Goal: Task Accomplishment & Management: Use online tool/utility

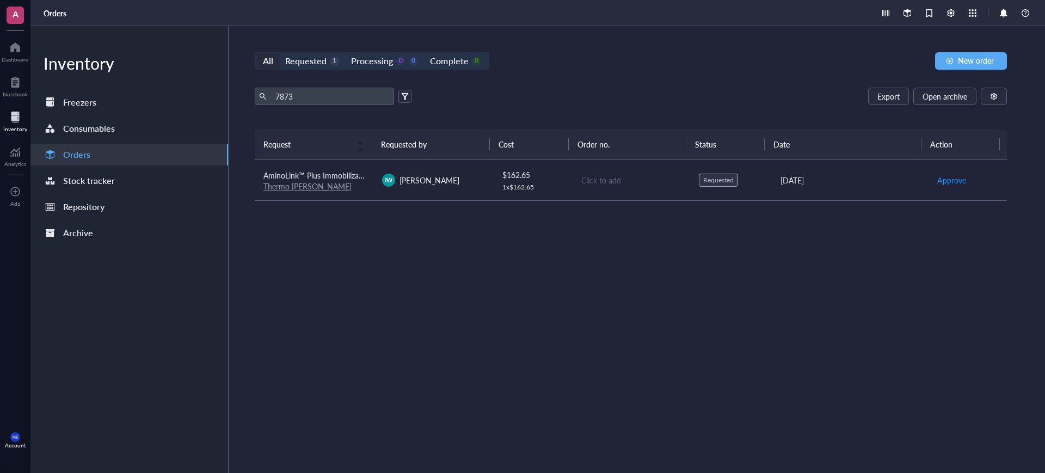
click at [337, 193] on td "AminoLink™ Plus Immobilization Kit, 2 mL Thermo Fisher" at bounding box center [314, 180] width 119 height 41
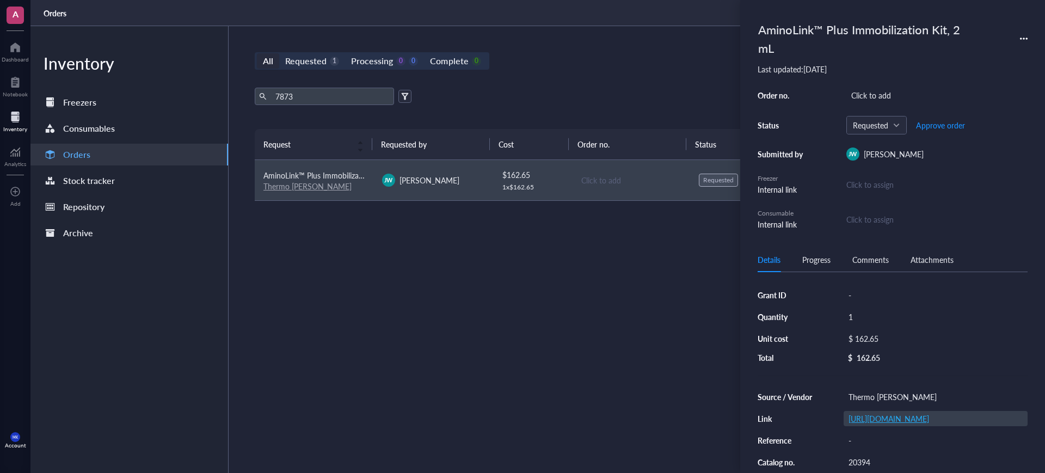
click at [929, 420] on link "https://www.thermofisher.com/order/catalog/product/20394" at bounding box center [888, 418] width 81 height 11
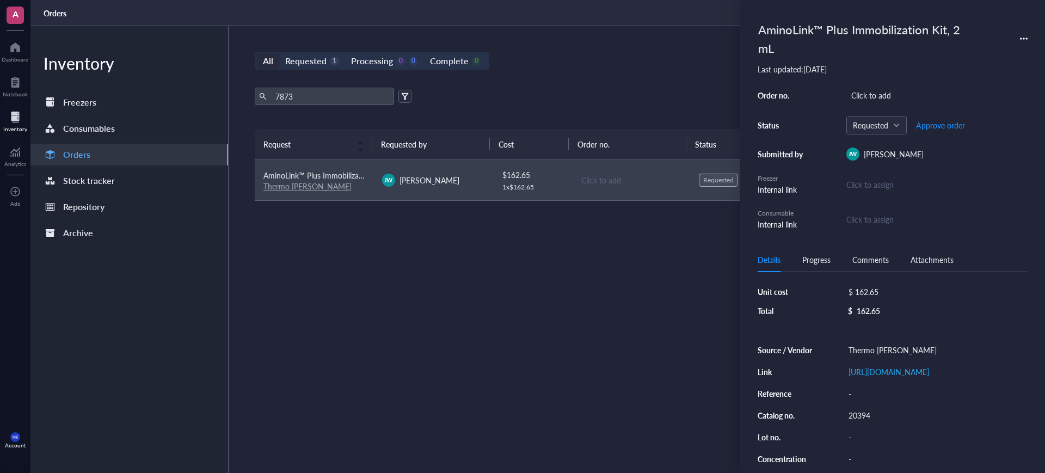
scroll to position [98, 0]
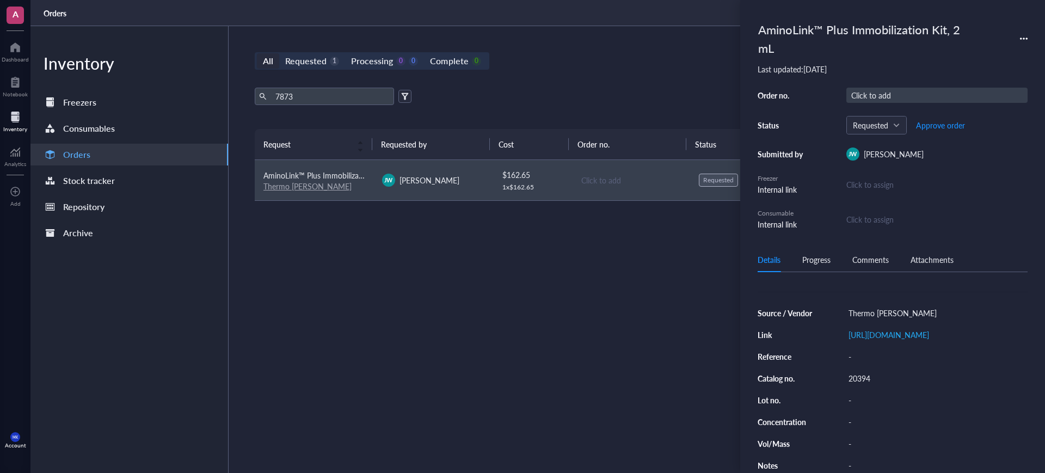
click at [886, 89] on div "Click to add" at bounding box center [936, 95] width 181 height 15
type input "14696651"
drag, startPoint x: 1001, startPoint y: 110, endPoint x: 990, endPoint y: 114, distance: 11.2
click at [952, 127] on span "Approve order" at bounding box center [940, 125] width 49 height 9
click at [952, 127] on div "Approved Place order" at bounding box center [936, 125] width 181 height 19
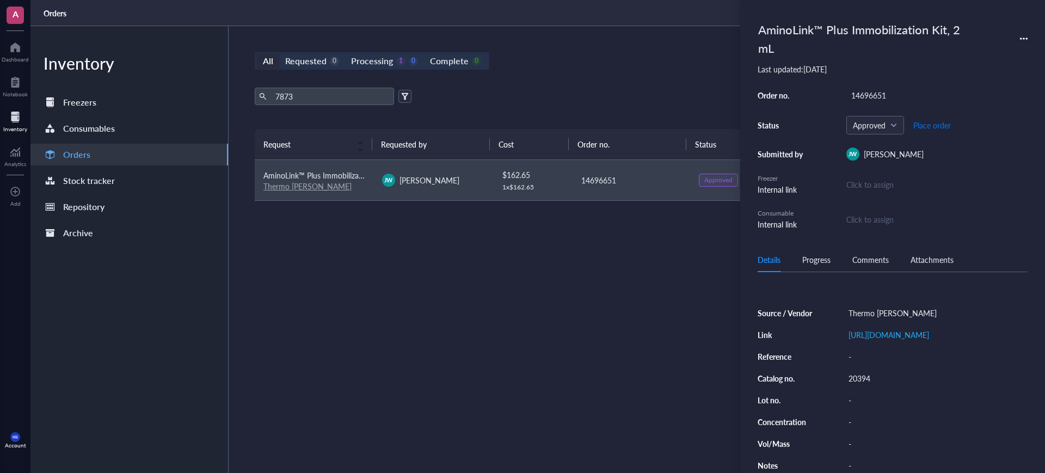
click at [937, 131] on button "Place order" at bounding box center [932, 124] width 39 height 17
click at [635, 93] on div "7873 Export Open archive" at bounding box center [631, 96] width 752 height 17
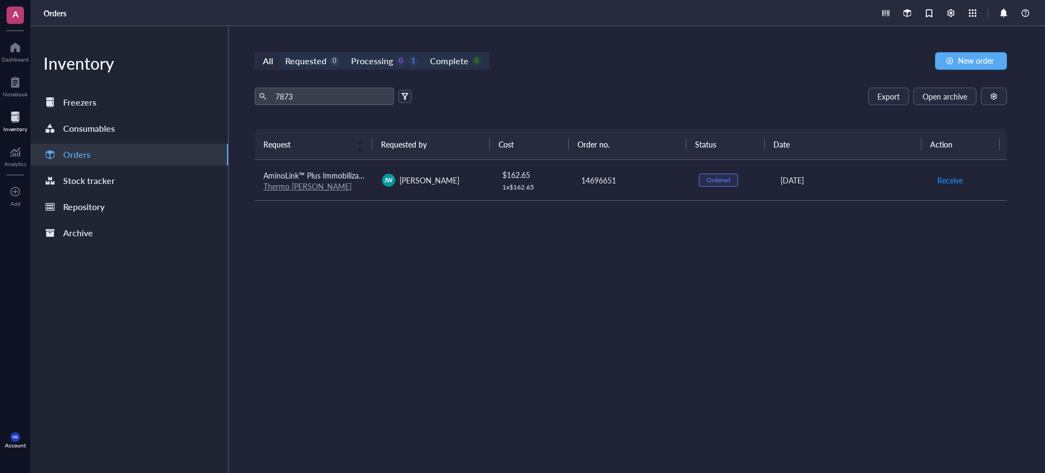
click at [624, 191] on td "14696651" at bounding box center [630, 180] width 119 height 41
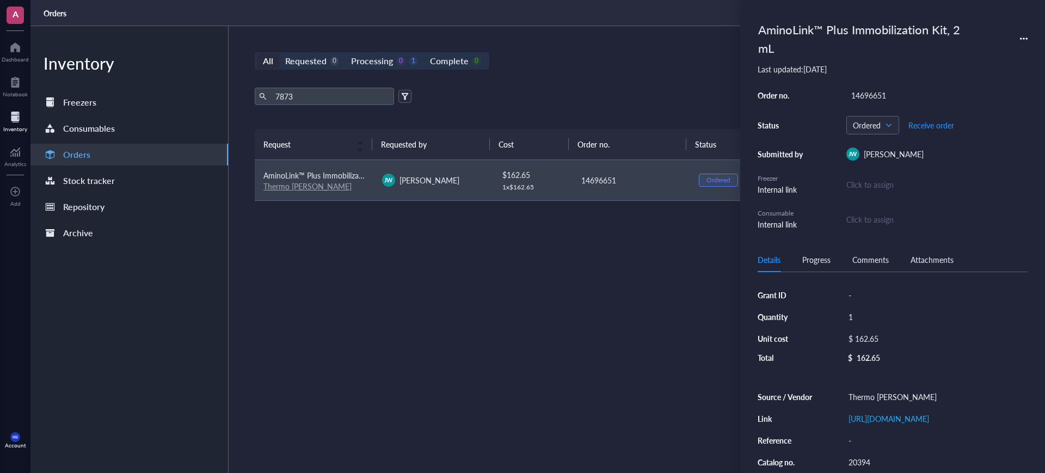
drag, startPoint x: 624, startPoint y: 241, endPoint x: 533, endPoint y: 165, distance: 117.8
click at [624, 241] on div "Request Requested by Cost Order no. Status Date Action AminoLink™ Plus Immobili…" at bounding box center [631, 275] width 752 height 292
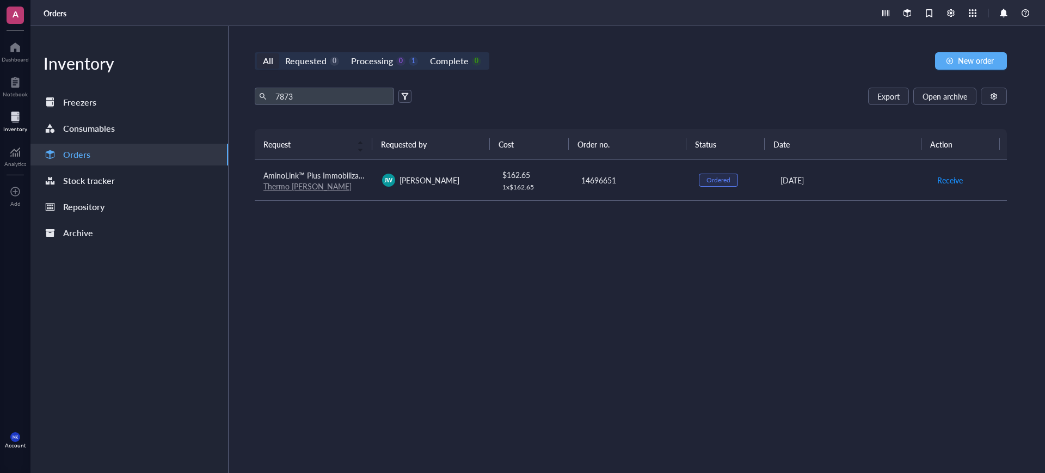
click at [400, 70] on div "All Requested 0 Processing 0 1 Complete 0 New order 7873 Export Open archive Re…" at bounding box center [631, 249] width 804 height 447
click at [401, 63] on div "0" at bounding box center [400, 61] width 9 height 9
click at [345, 53] on input "Processing 0 1" at bounding box center [345, 53] width 0 height 0
click at [345, 59] on div "Processing 0 1" at bounding box center [384, 60] width 79 height 15
click at [345, 53] on input "Processing 0 1" at bounding box center [345, 53] width 0 height 0
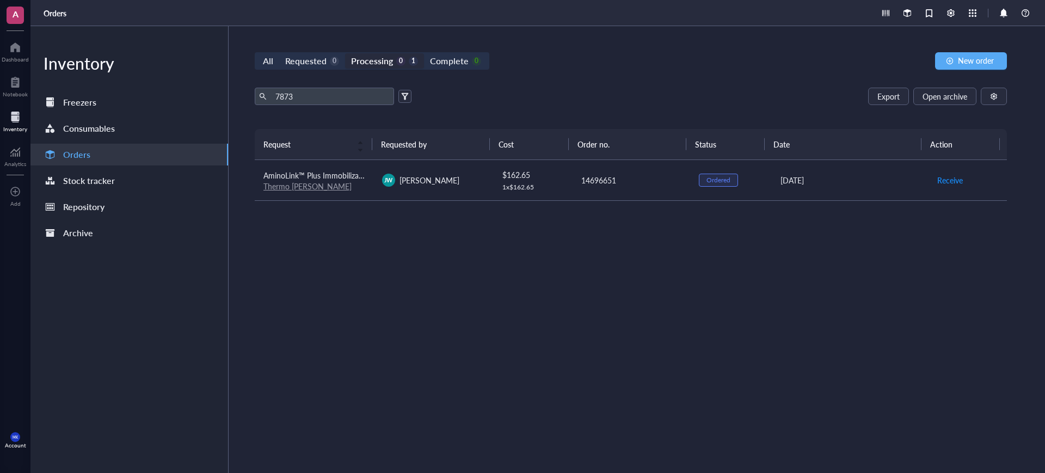
click at [366, 60] on div "Processing" at bounding box center [372, 60] width 42 height 15
click at [345, 53] on input "Processing 0 1" at bounding box center [345, 53] width 0 height 0
drag, startPoint x: 274, startPoint y: 98, endPoint x: 205, endPoint y: 89, distance: 70.2
click at [205, 89] on div "Inventory Freezers Consumables Orders Stock tracker Repository Archive All Requ…" at bounding box center [537, 249] width 1014 height 447
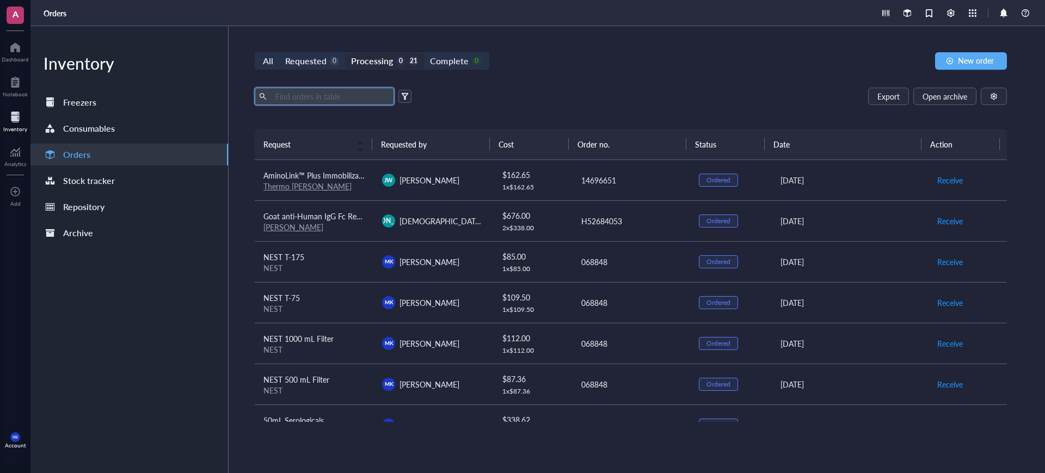
click at [621, 61] on div "All Requested 0 Processing 0 21 Complete 0 New order" at bounding box center [631, 60] width 752 height 17
click at [22, 53] on div at bounding box center [15, 47] width 27 height 17
